Goal: Find specific page/section: Find specific page/section

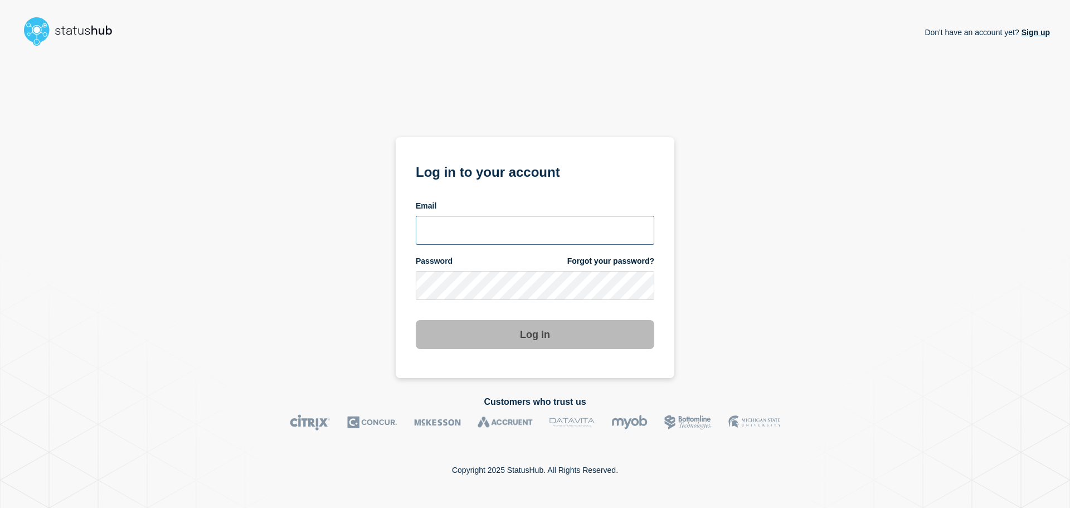
type input "xandra.martens@conexon.us"
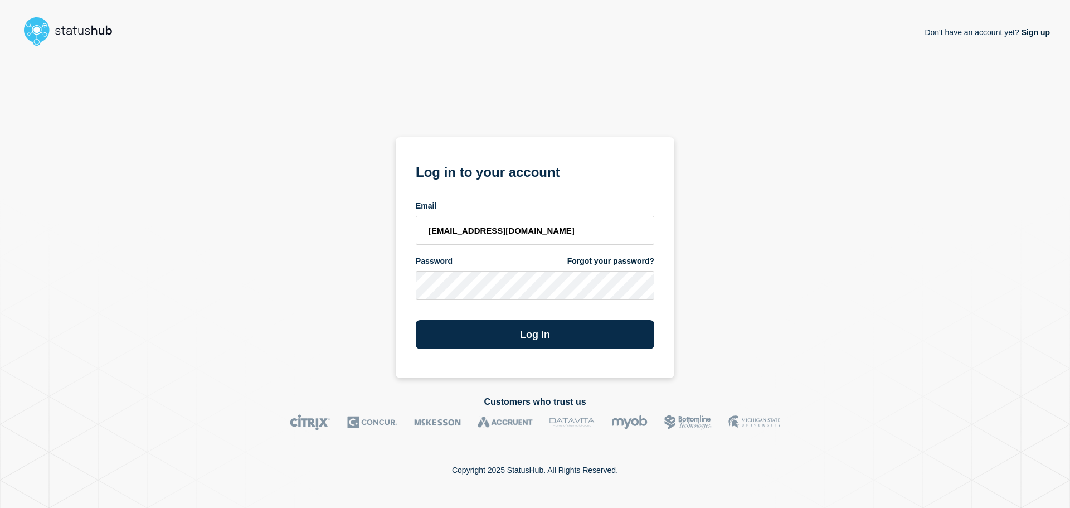
drag, startPoint x: 0, startPoint y: 0, endPoint x: 196, endPoint y: 30, distance: 198.4
click at [196, 30] on div "Don't have an account yet? Sign up" at bounding box center [535, 31] width 1030 height 37
click at [581, 335] on button "Log in" at bounding box center [535, 334] width 239 height 29
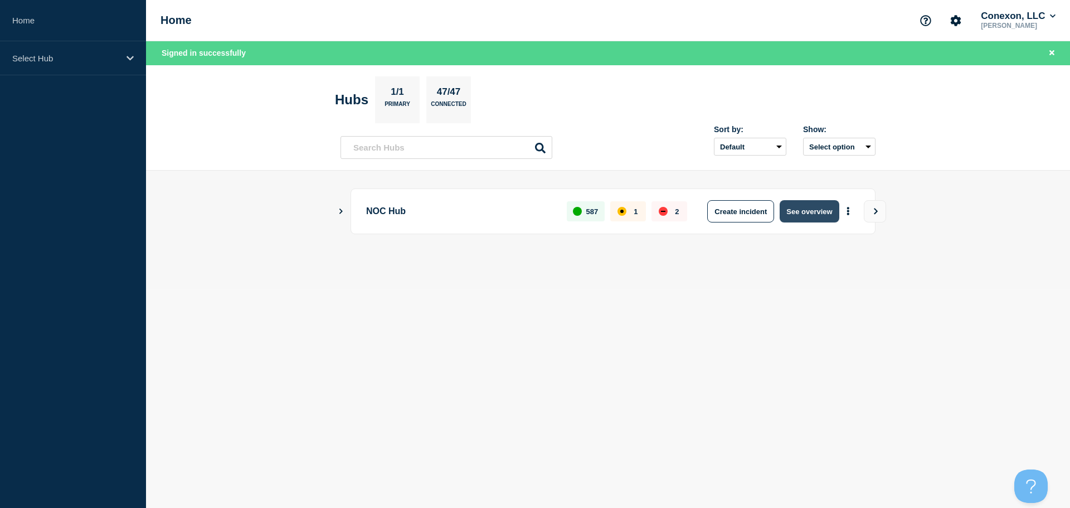
click at [806, 202] on button "See overview" at bounding box center [809, 211] width 59 height 22
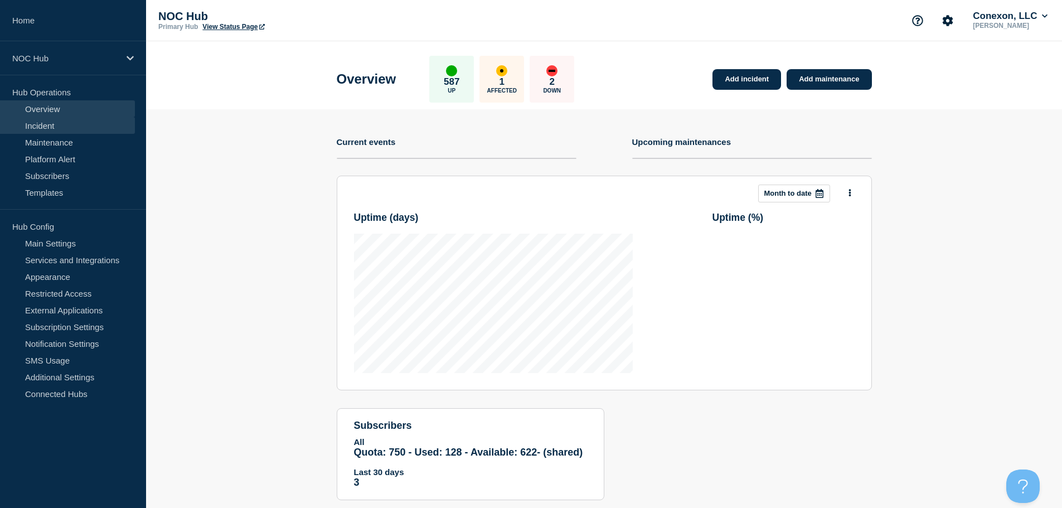
drag, startPoint x: 31, startPoint y: 130, endPoint x: 40, endPoint y: 130, distance: 8.9
click at [31, 130] on link "Incident" at bounding box center [67, 125] width 135 height 17
